Goal: Transaction & Acquisition: Subscribe to service/newsletter

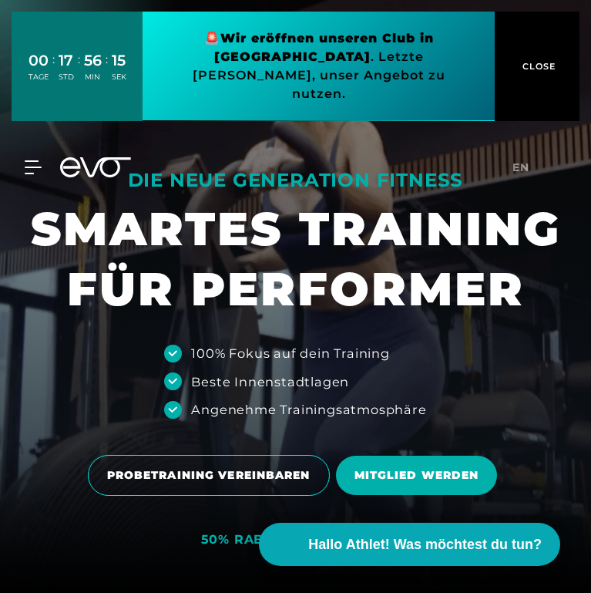
click at [538, 62] on span "CLOSE" at bounding box center [538, 66] width 38 height 14
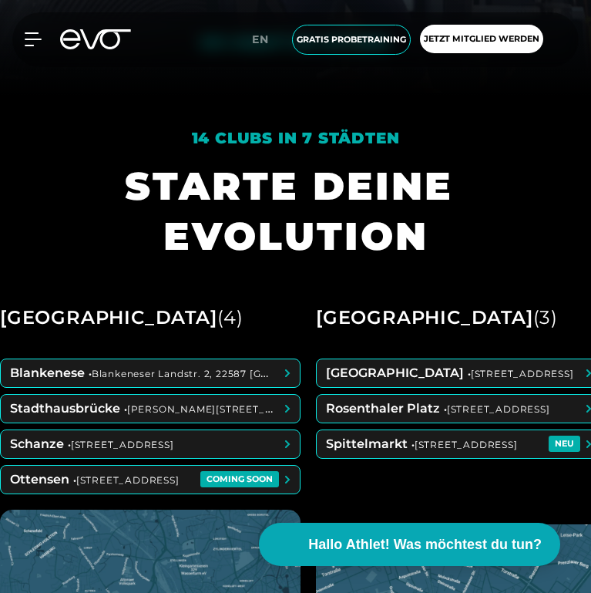
scroll to position [524, 0]
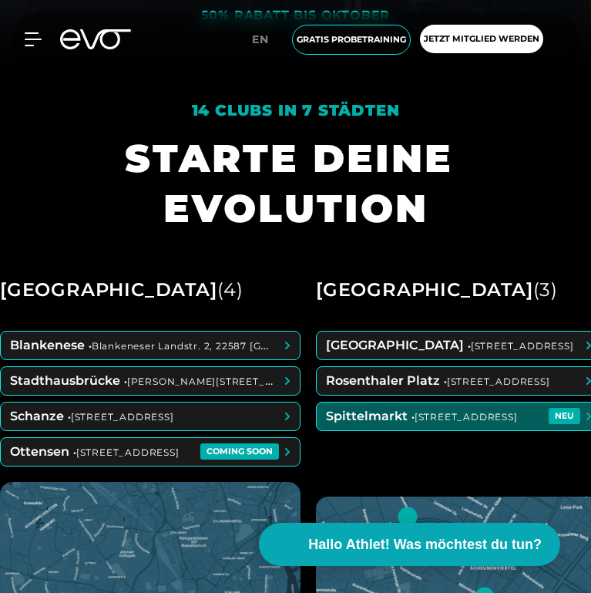
click at [475, 410] on span at bounding box center [459, 416] width 284 height 28
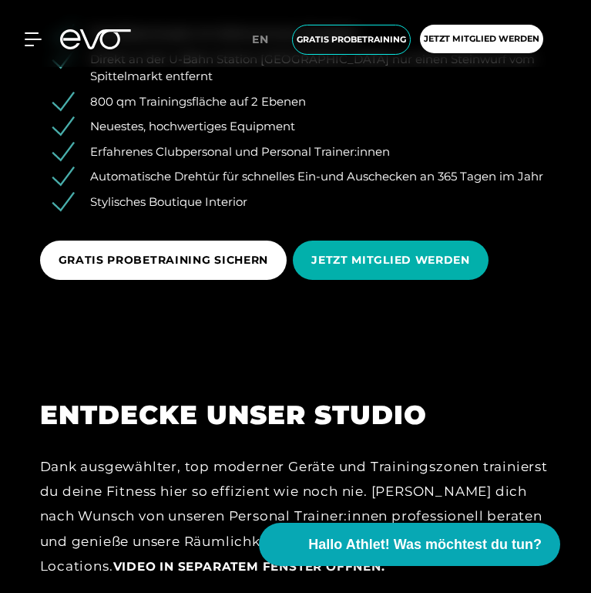
scroll to position [2004, 0]
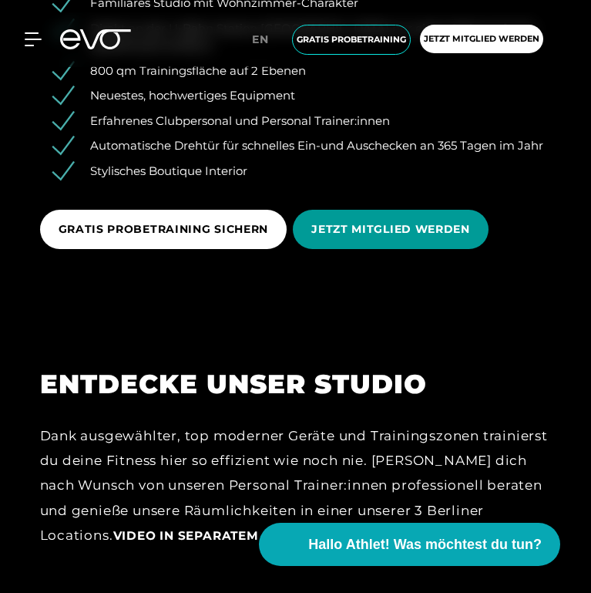
click at [388, 232] on span "JETZT MITGLIED WERDEN" at bounding box center [390, 229] width 159 height 16
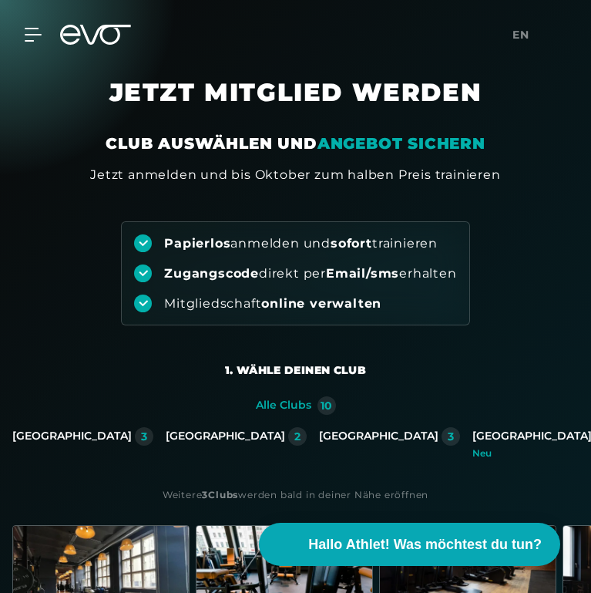
click at [325, 405] on div "10" at bounding box center [327, 405] width 12 height 11
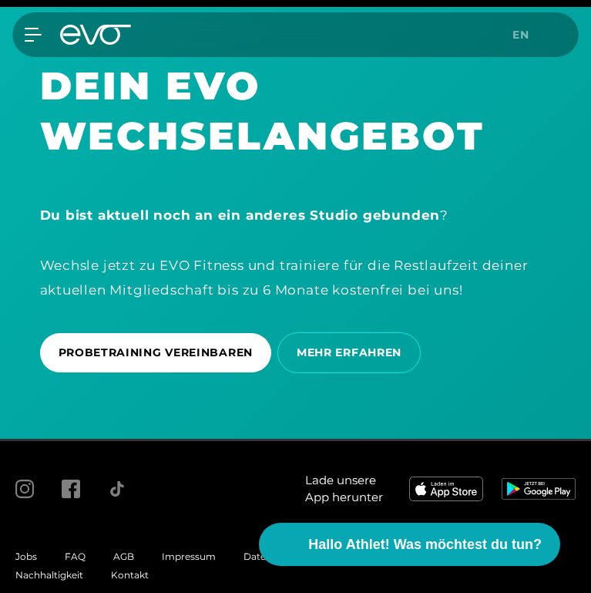
scroll to position [3343, 0]
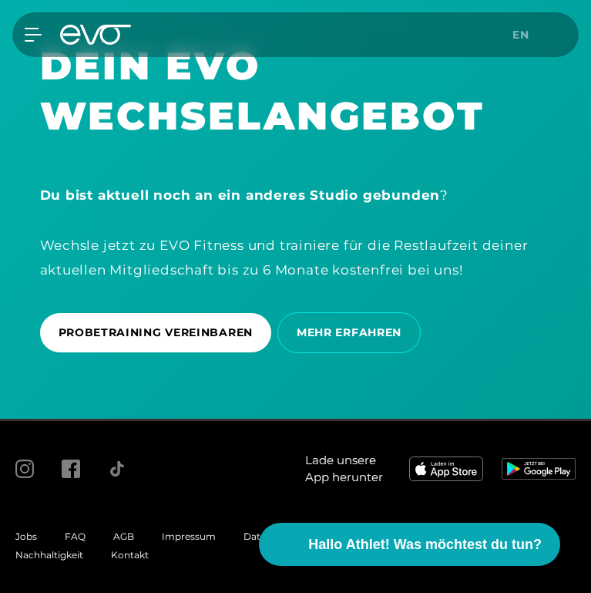
click at [40, 49] on div "MyEVO Login Über EVO Mitgliedschaften Probetraining TAGESPASS EVO Studios Düsse…" at bounding box center [295, 34] width 585 height 45
click at [36, 42] on div "MyEVO Login Über EVO Mitgliedschaften Probetraining TAGESPASS EVO Studios Düsse…" at bounding box center [295, 34] width 585 height 45
click at [31, 33] on icon at bounding box center [36, 35] width 22 height 14
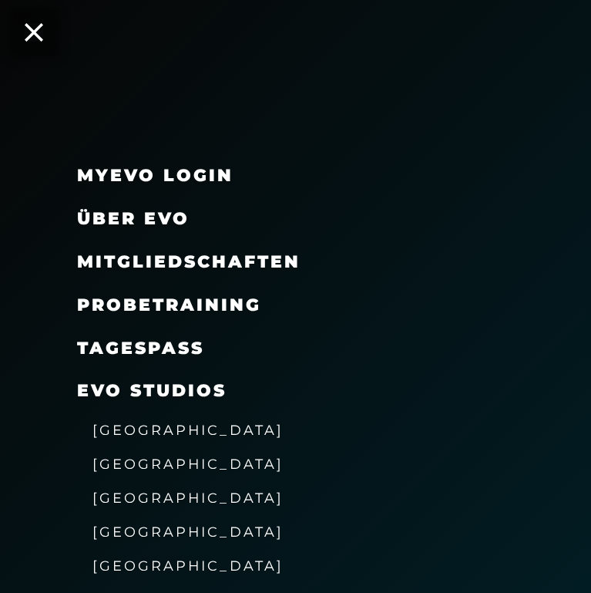
click at [432, 295] on div "Probetraining" at bounding box center [315, 305] width 476 height 43
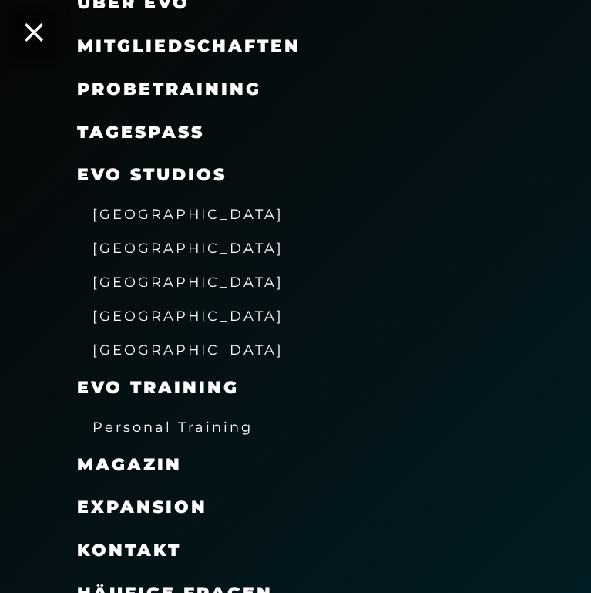
scroll to position [238, 0]
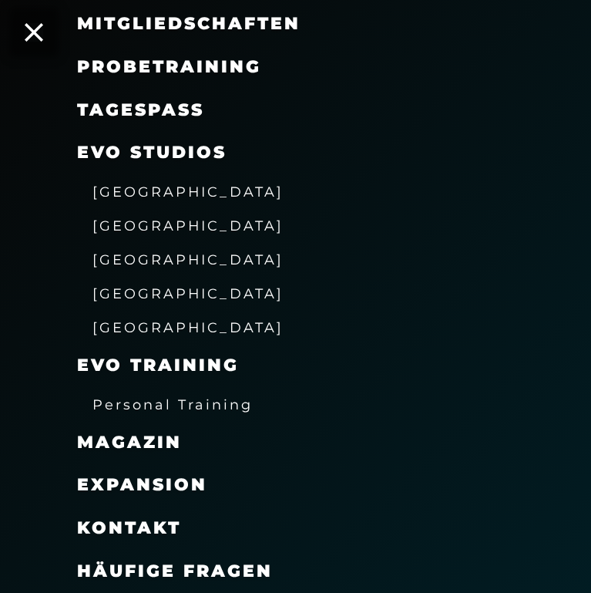
click at [136, 238] on div "[GEOGRAPHIC_DATA]" at bounding box center [315, 225] width 476 height 34
click at [136, 227] on span "[GEOGRAPHIC_DATA]" at bounding box center [187, 225] width 191 height 16
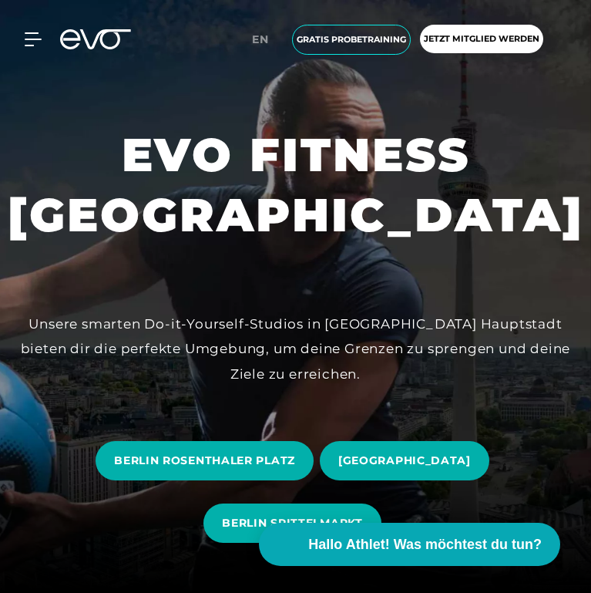
scroll to position [246, 0]
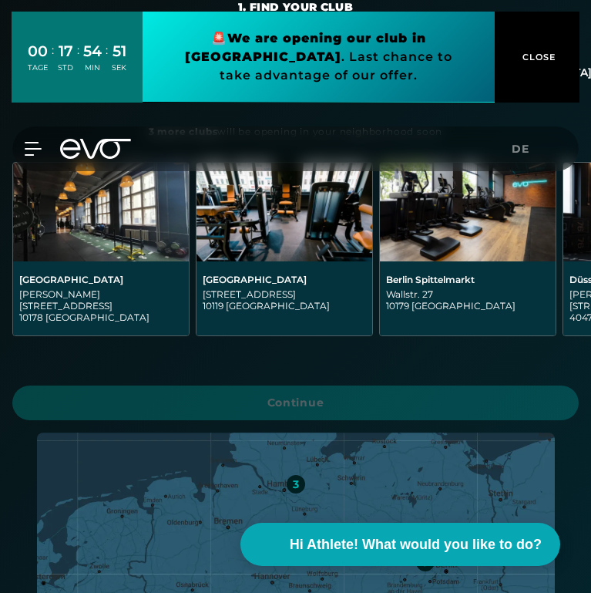
scroll to position [370, 0]
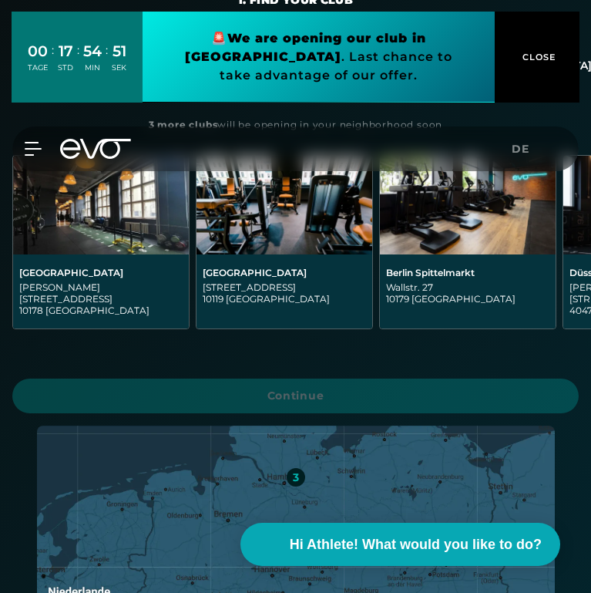
click at [137, 285] on div "[PERSON_NAME][STREET_ADDRESS]" at bounding box center [100, 298] width 163 height 35
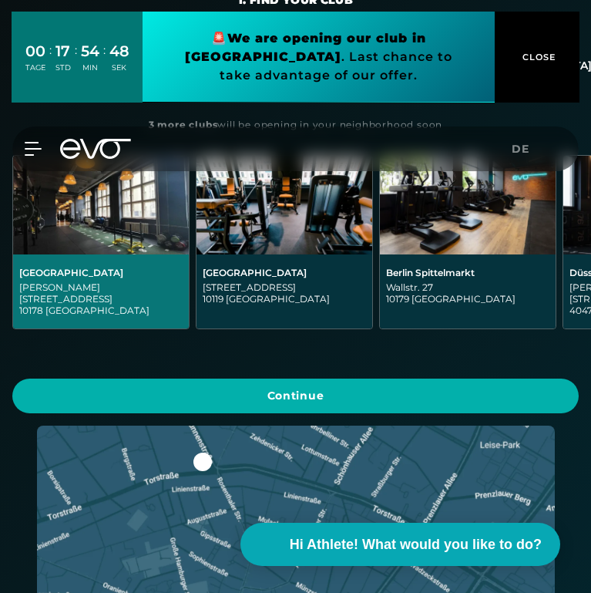
click at [444, 276] on div "Berlin Spittelmarkt" at bounding box center [467, 273] width 163 height 12
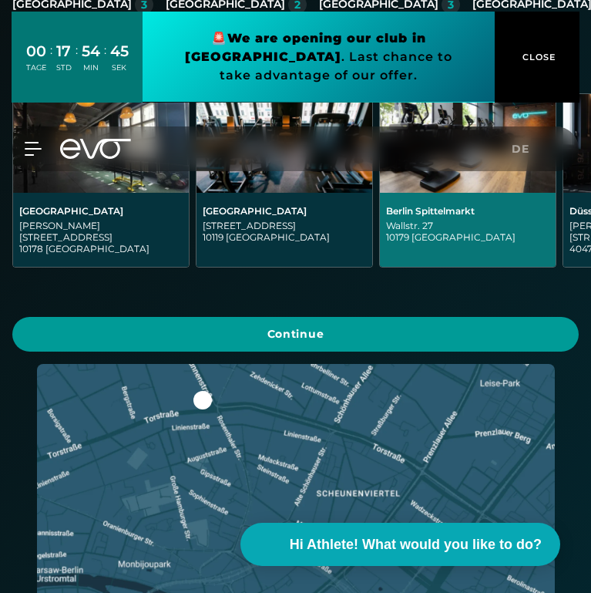
click at [390, 326] on span "Continue" at bounding box center [296, 334] width 530 height 16
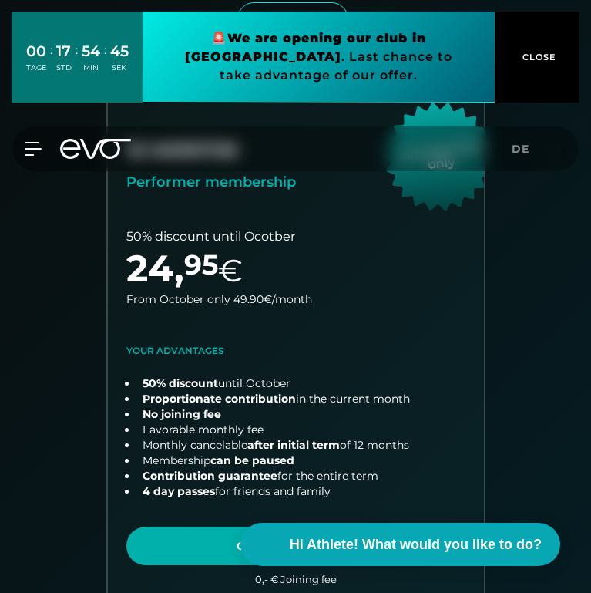
scroll to position [325, 0]
